Goal: Task Accomplishment & Management: Use online tool/utility

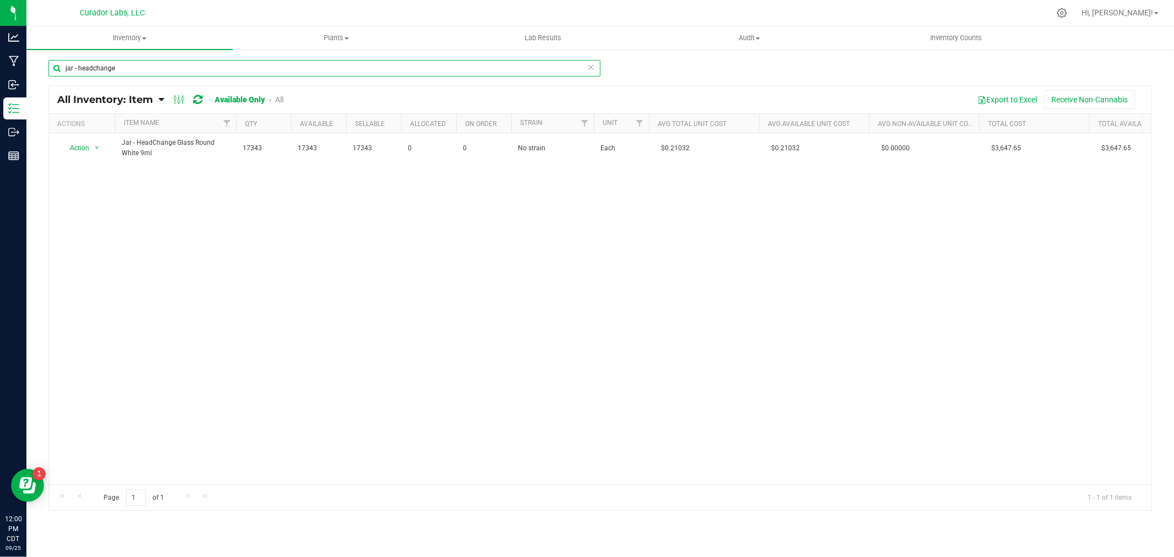
click at [129, 70] on input "jar - headchange" at bounding box center [324, 68] width 552 height 17
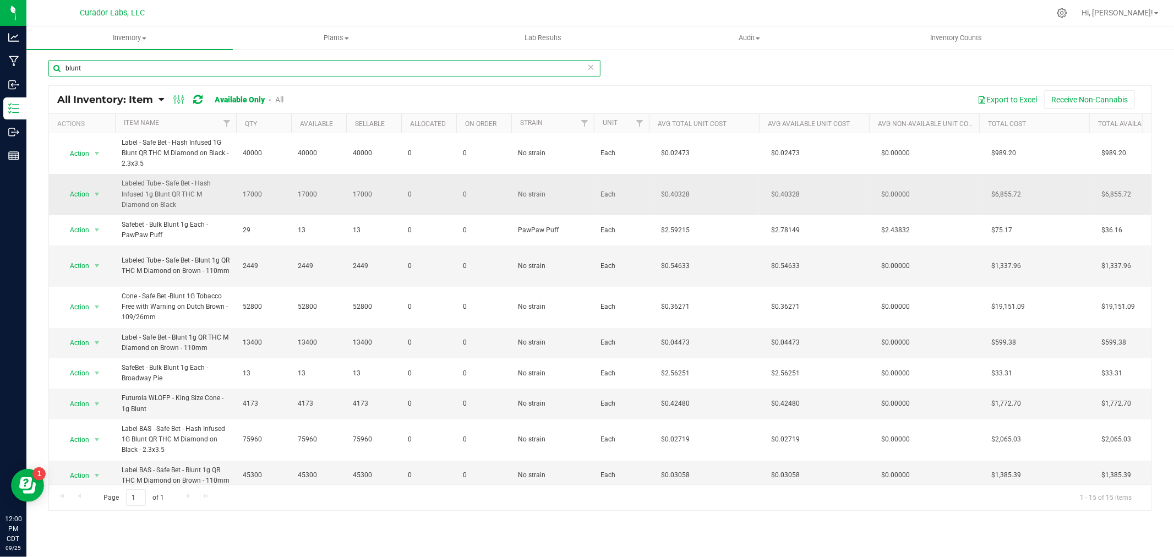
scroll to position [122, 0]
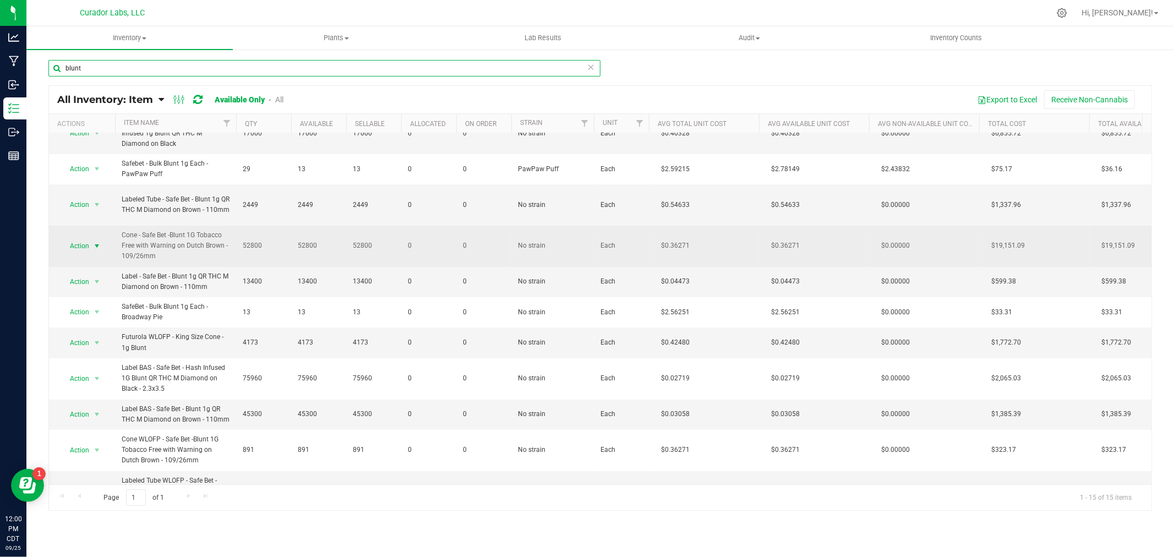
type input "blunt"
click at [89, 246] on span "Action" at bounding box center [75, 245] width 30 height 15
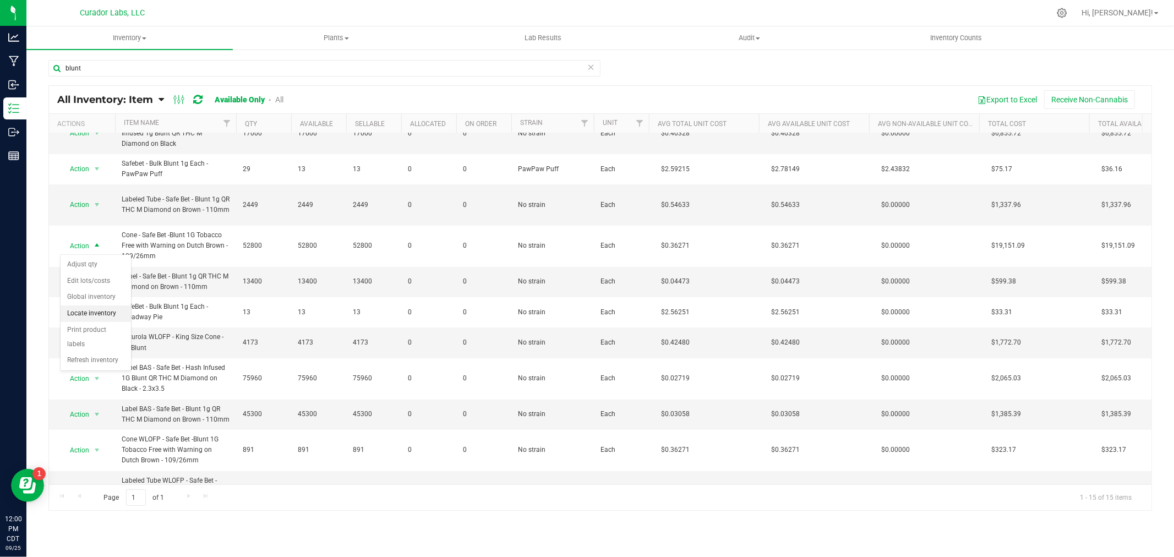
click at [95, 315] on li "Locate inventory" at bounding box center [96, 313] width 70 height 17
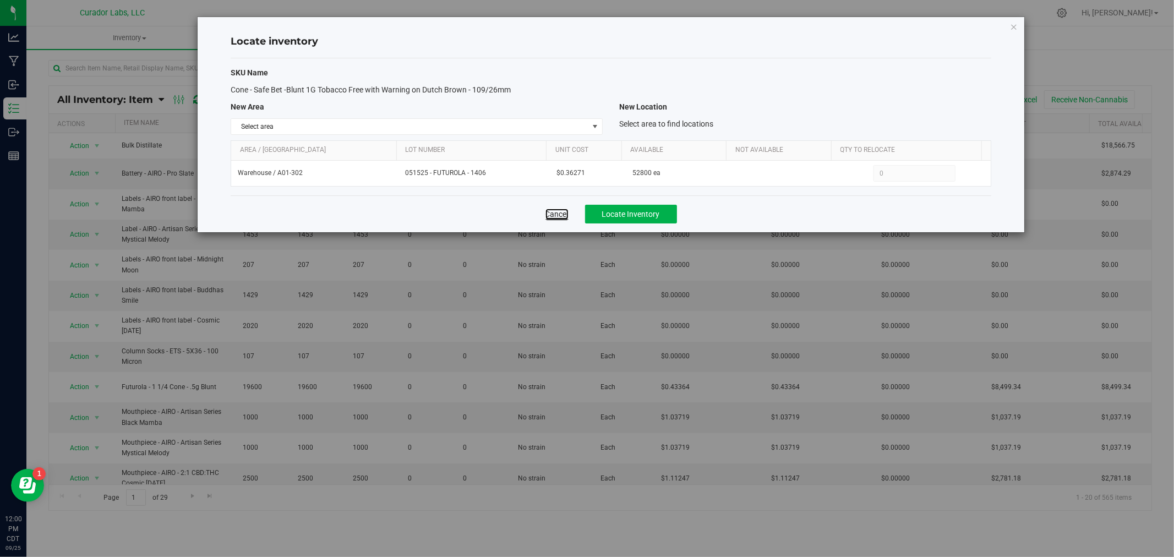
click at [557, 215] on link "Cancel" at bounding box center [556, 214] width 23 height 11
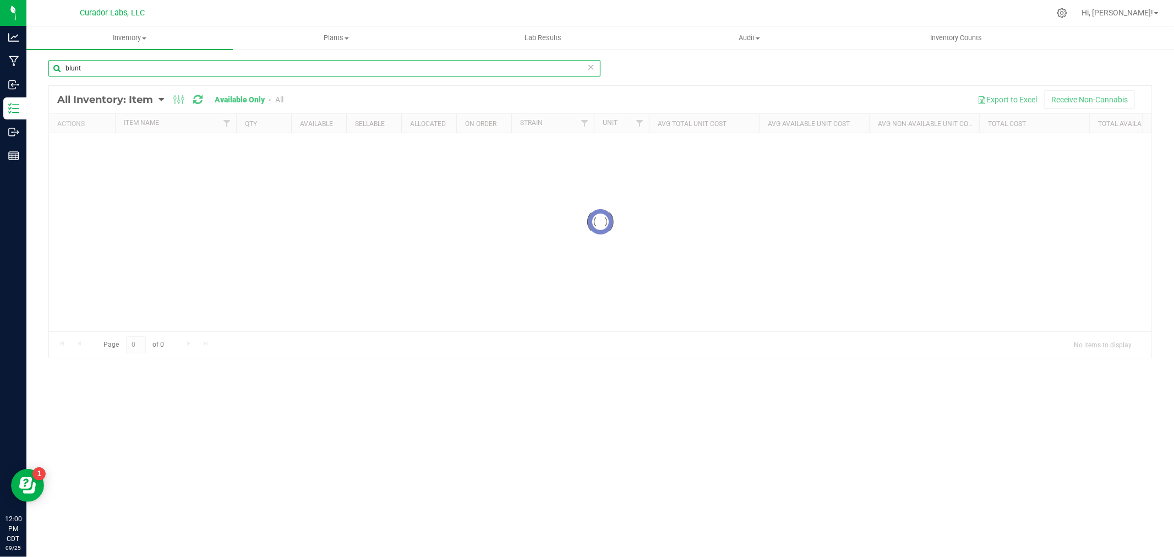
click at [155, 70] on input "blunt" at bounding box center [324, 68] width 552 height 17
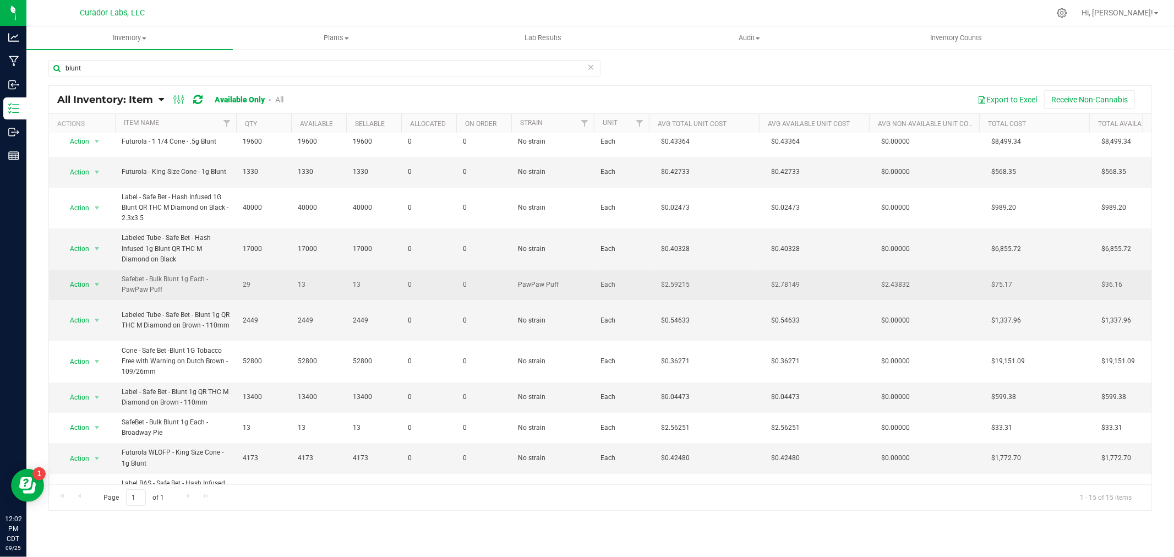
scroll to position [6, 0]
